Goal: Find specific page/section: Find specific page/section

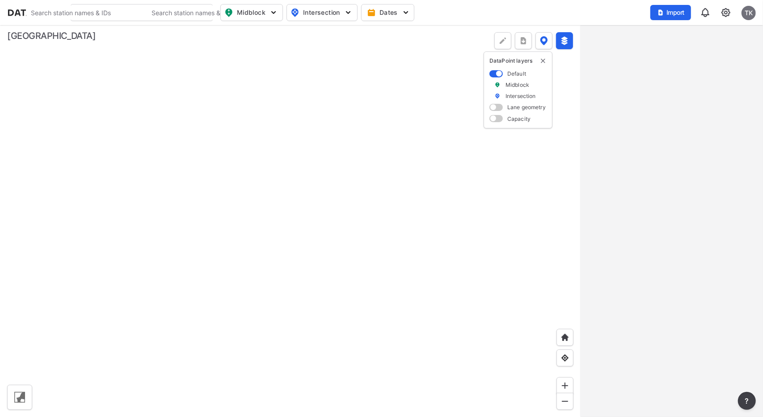
drag, startPoint x: 360, startPoint y: 202, endPoint x: 401, endPoint y: 236, distance: 53.6
click at [401, 236] on div at bounding box center [290, 221] width 581 height 392
click at [329, 11] on span "Intersection" at bounding box center [321, 12] width 61 height 11
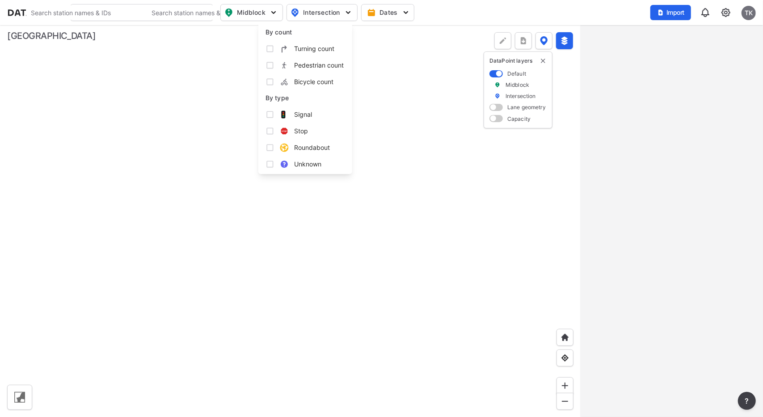
click at [304, 51] on span "Turning count" at bounding box center [314, 48] width 40 height 9
click at [274, 51] on input "Turning count" at bounding box center [269, 48] width 9 height 9
checkbox input "true"
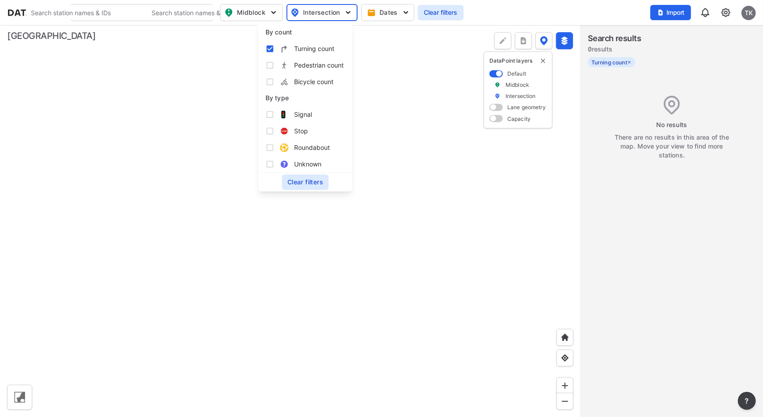
click at [453, 247] on div at bounding box center [290, 221] width 581 height 392
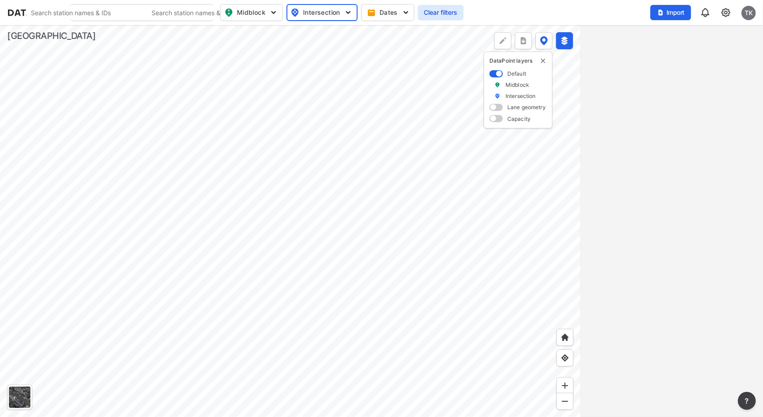
click at [187, 236] on div at bounding box center [290, 221] width 581 height 392
click at [280, 213] on div at bounding box center [290, 221] width 581 height 392
click at [288, 233] on div at bounding box center [290, 221] width 581 height 392
click at [236, 182] on div at bounding box center [290, 221] width 581 height 392
click at [304, 192] on div at bounding box center [290, 221] width 581 height 392
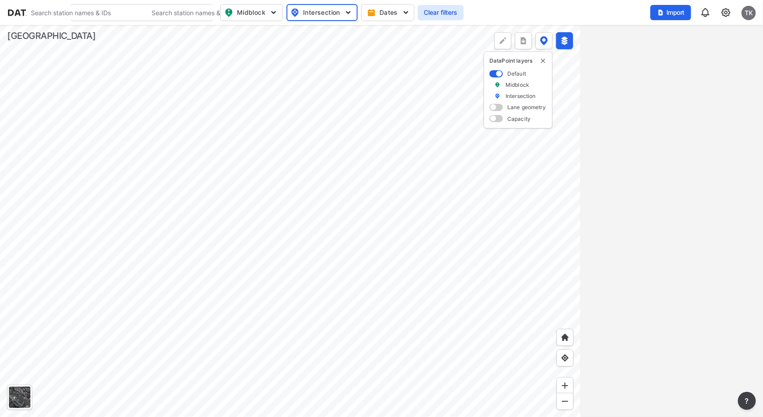
click at [270, 285] on div at bounding box center [290, 221] width 581 height 392
click at [221, 230] on div at bounding box center [290, 221] width 581 height 392
click at [195, 254] on div at bounding box center [290, 221] width 581 height 392
click at [377, 297] on div at bounding box center [290, 221] width 581 height 392
click at [362, 172] on div at bounding box center [290, 221] width 581 height 392
